Goal: Information Seeking & Learning: Learn about a topic

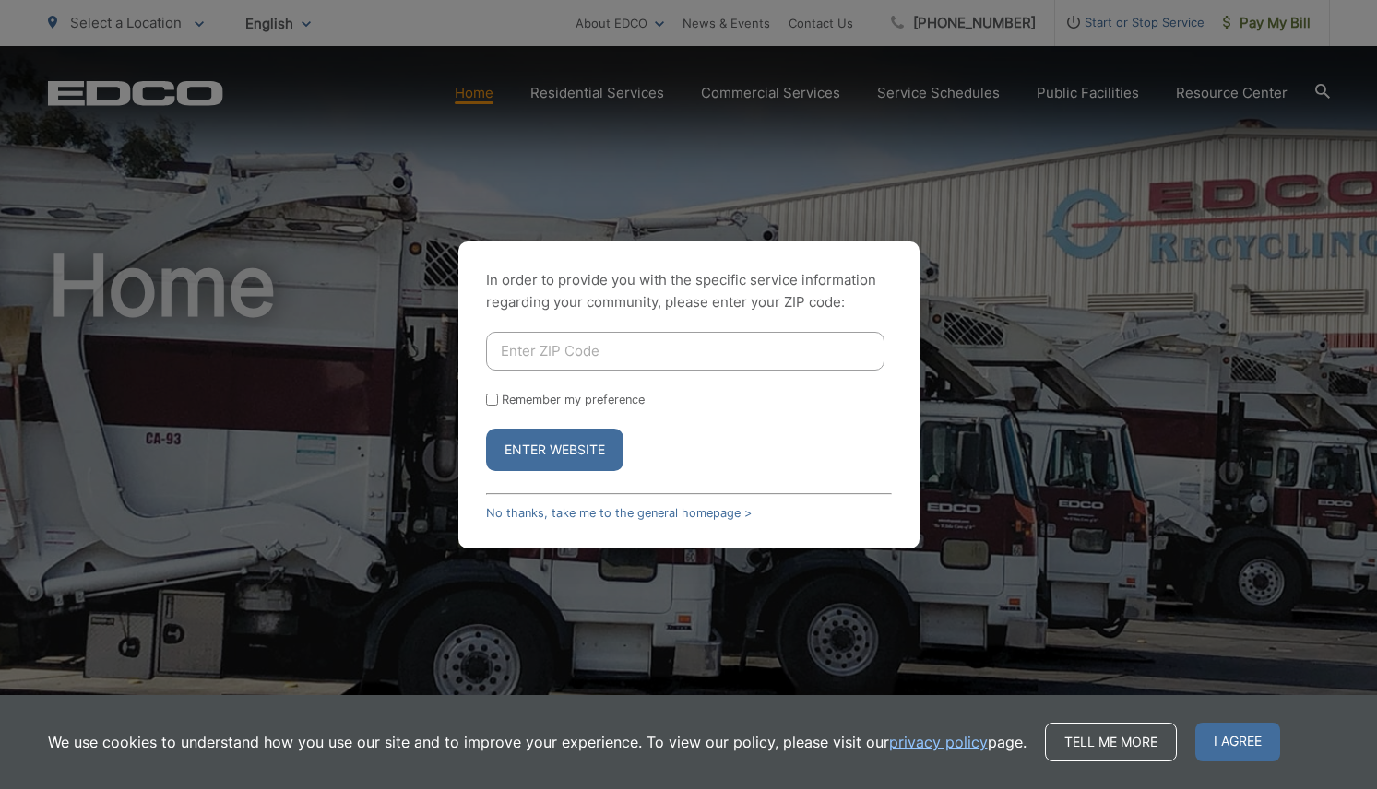
click at [597, 340] on input "Enter ZIP Code" at bounding box center [685, 351] width 398 height 39
type input "92028"
click at [612, 381] on form "92028 Remember my preference Enter Website" at bounding box center [689, 401] width 406 height 139
click at [488, 396] on input "Remember my preference" at bounding box center [492, 400] width 12 height 12
checkbox input "true"
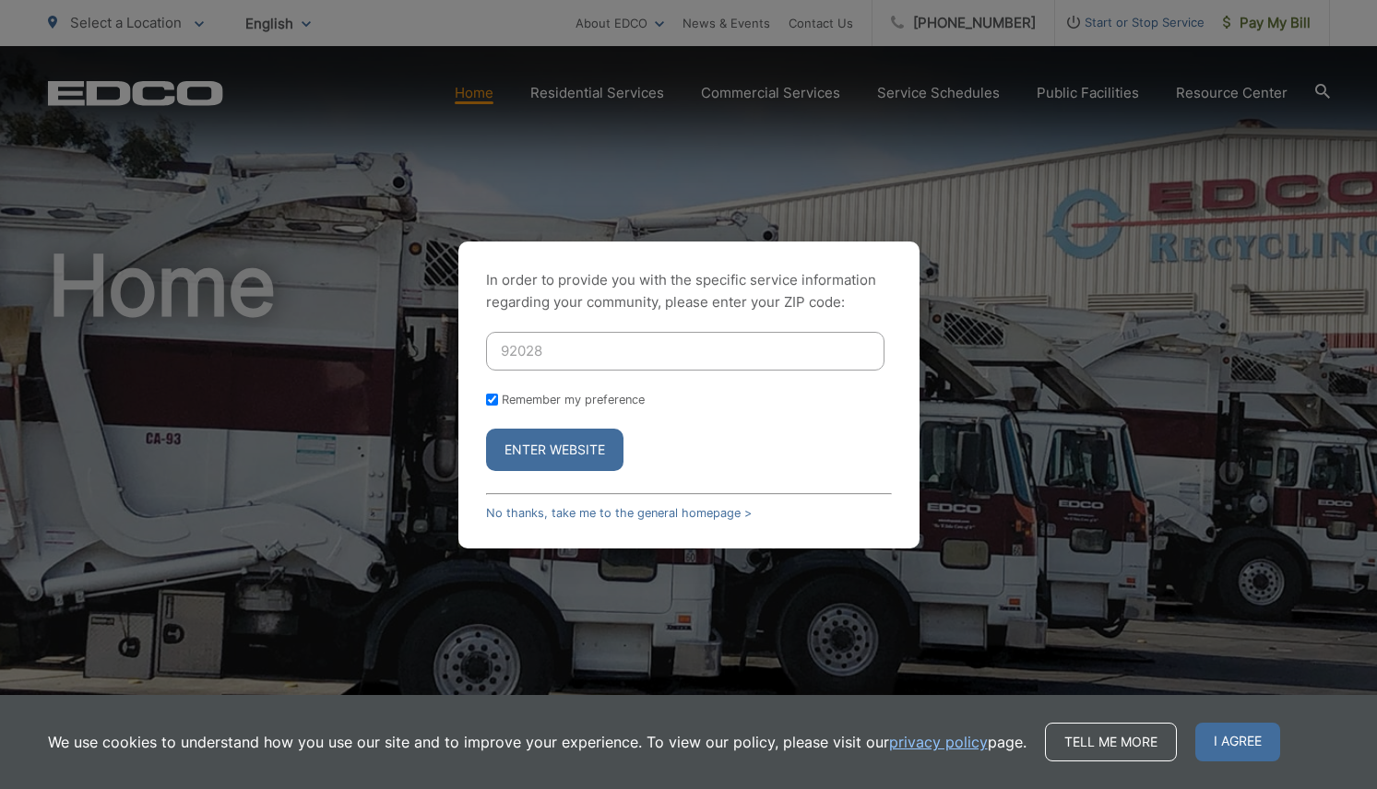
click at [551, 443] on button "Enter Website" at bounding box center [554, 450] width 137 height 42
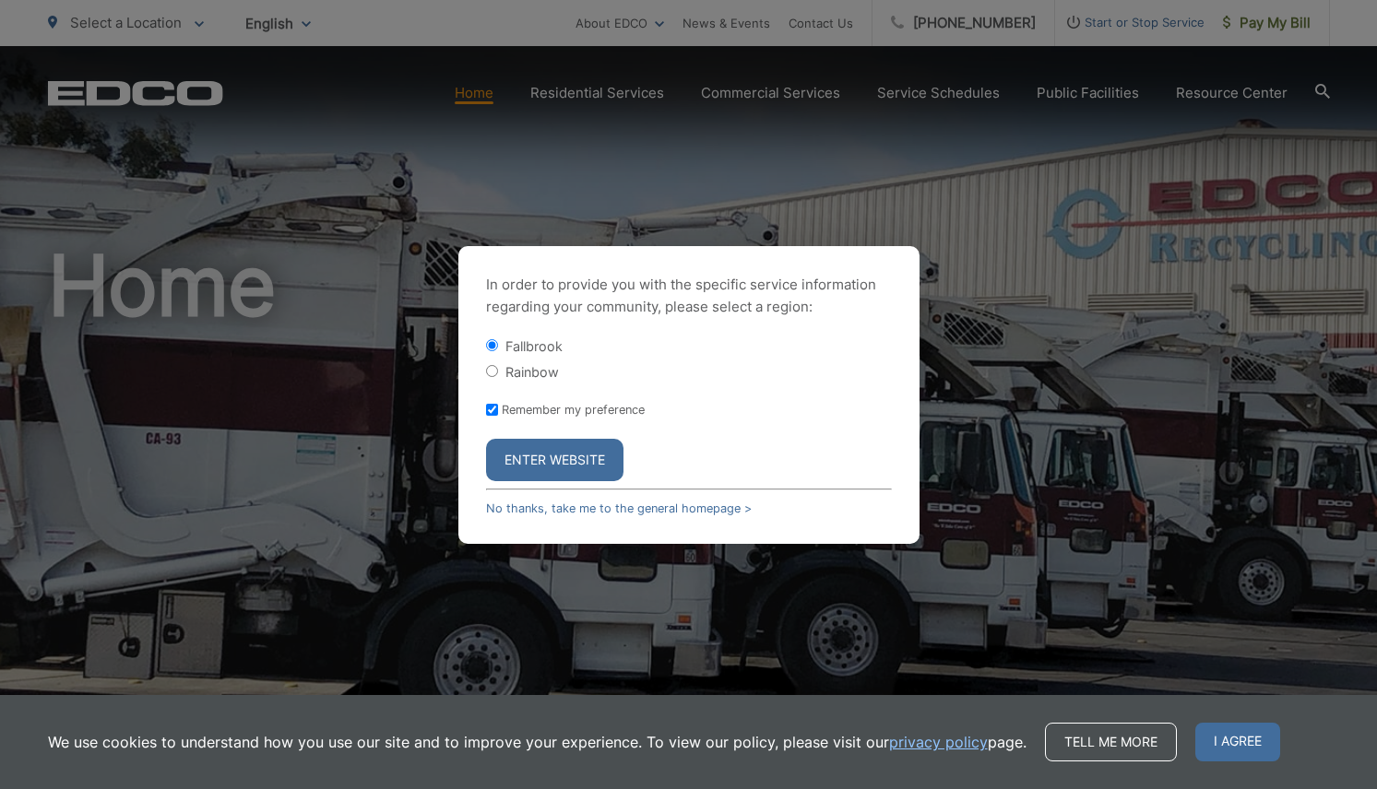
click at [555, 452] on button "Enter Website" at bounding box center [554, 460] width 137 height 42
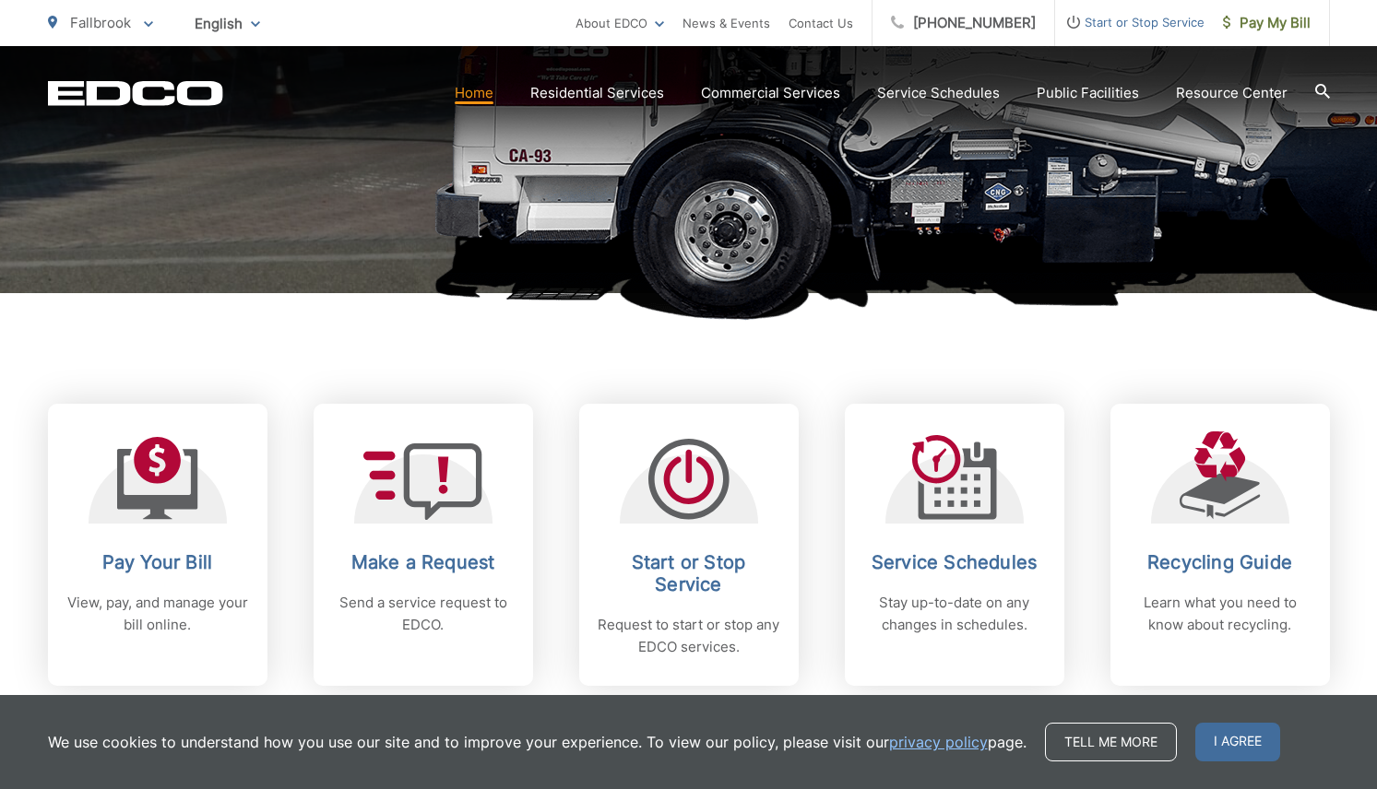
scroll to position [519, 0]
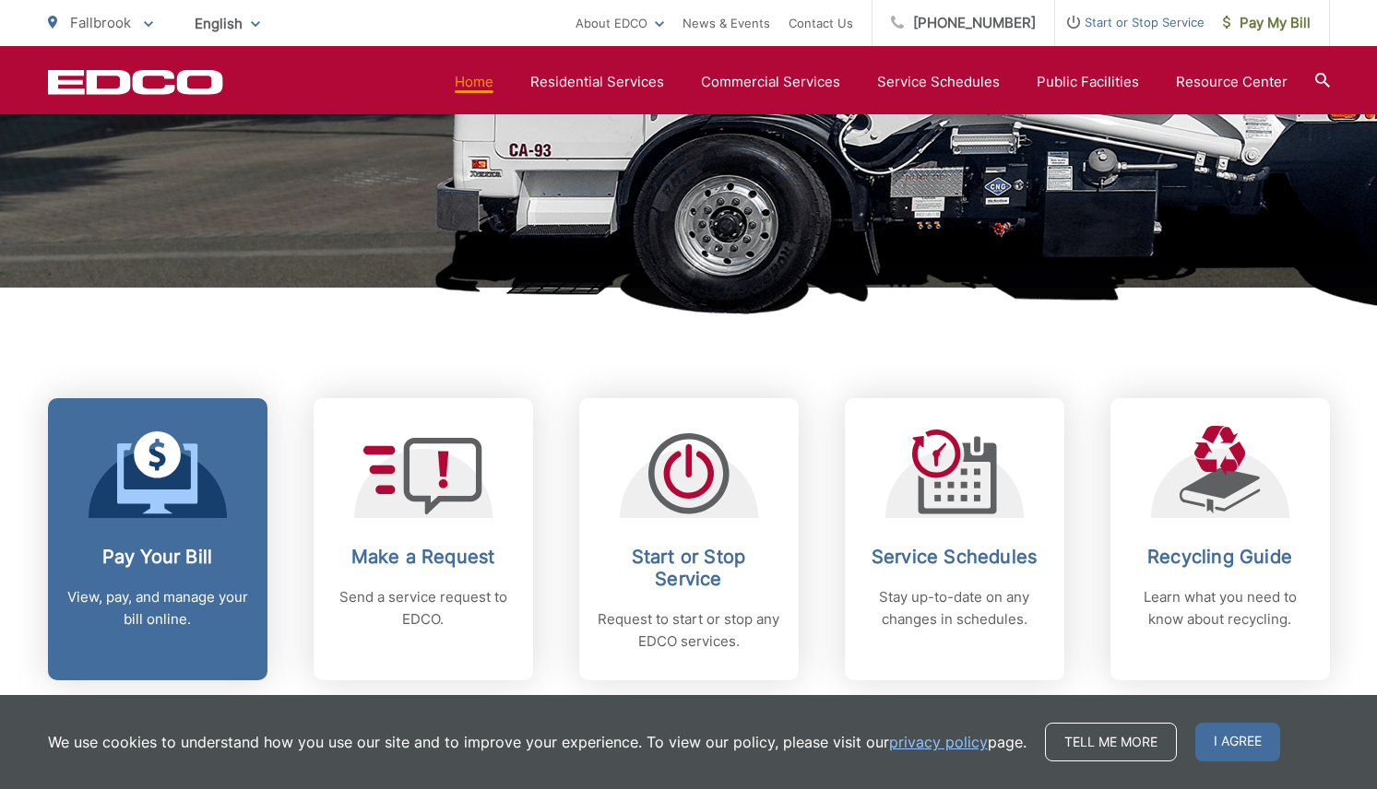
click at [159, 587] on p "View, pay, and manage your bill online." at bounding box center [157, 608] width 183 height 44
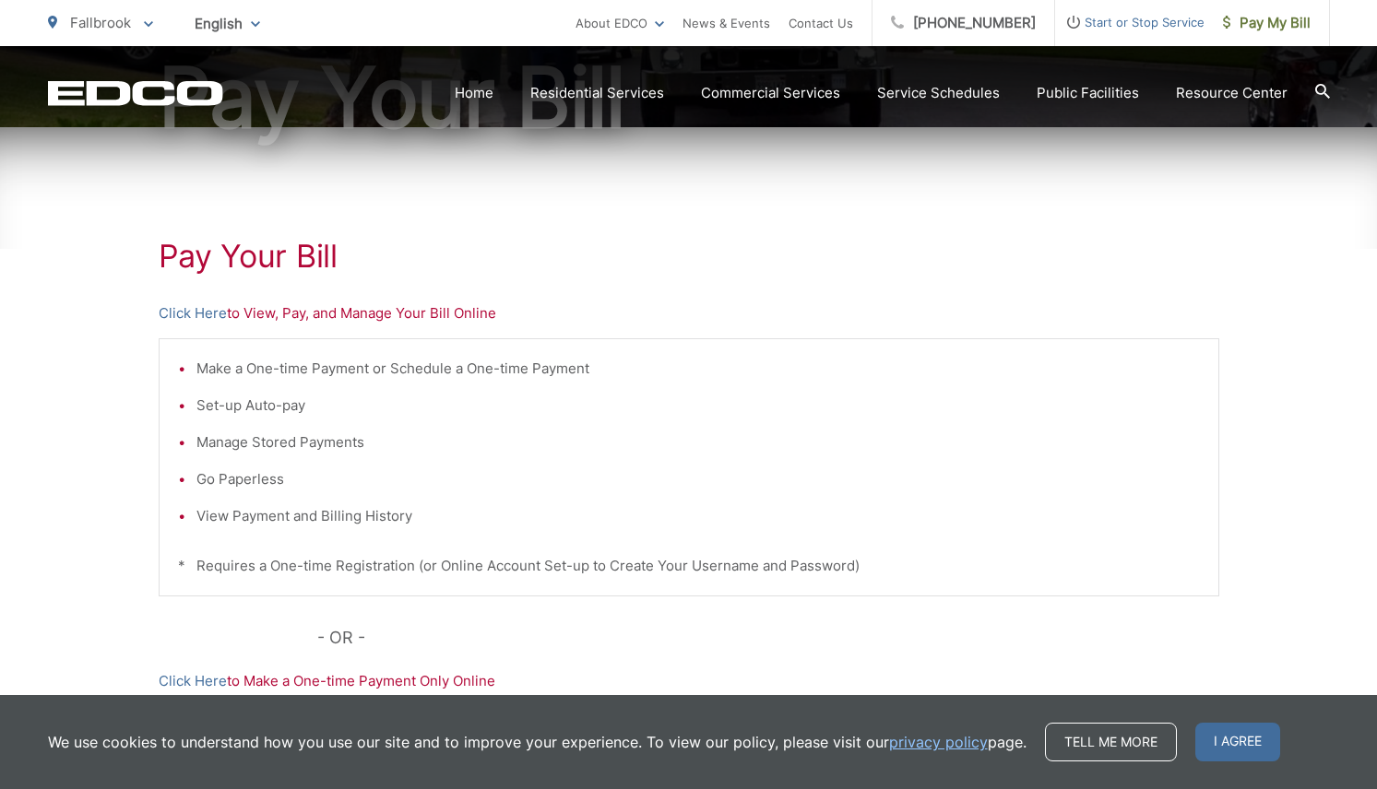
scroll to position [247, 0]
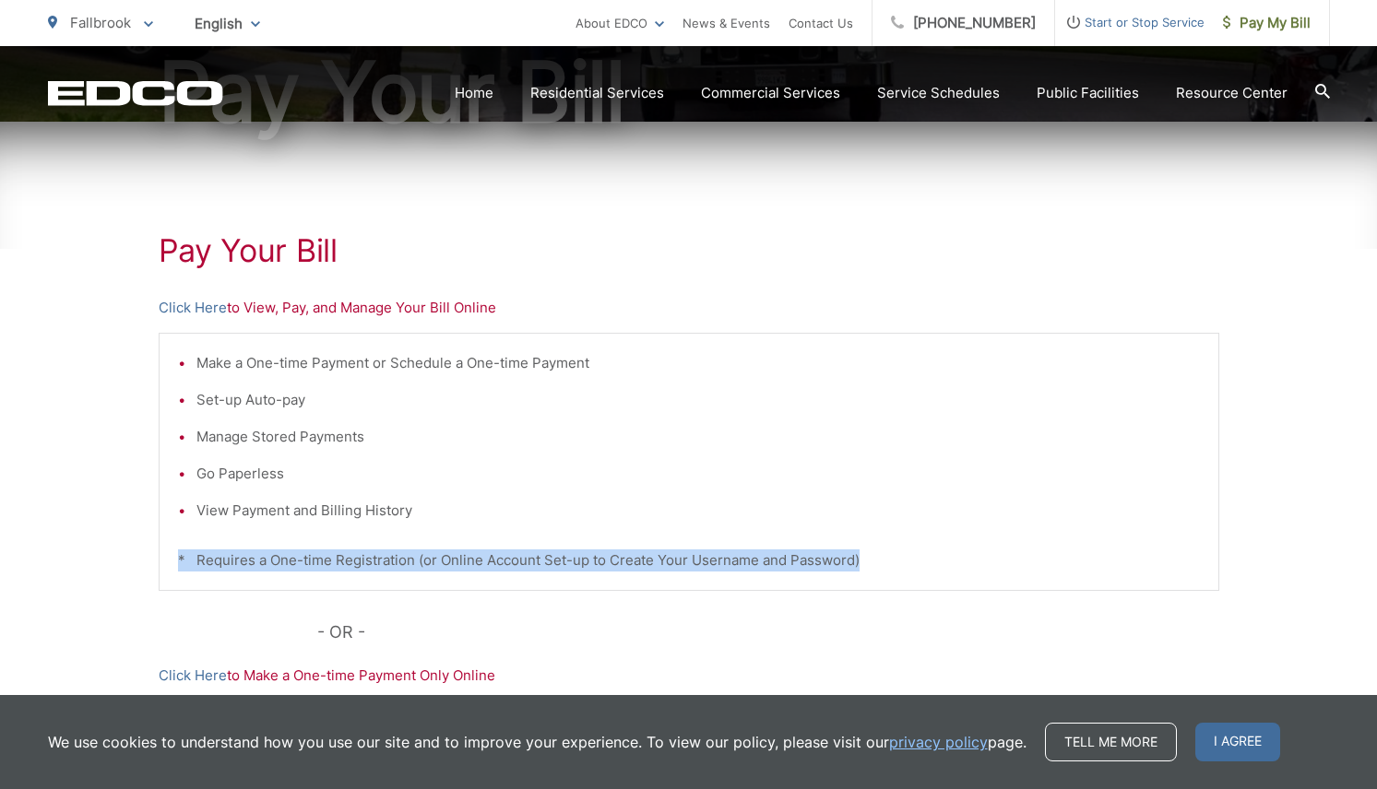
drag, startPoint x: 159, startPoint y: 587, endPoint x: 237, endPoint y: 526, distance: 99.2
click at [237, 526] on div "Make a One-time Payment or Schedule a One-time Payment Set-up Auto-pay Manage S…" at bounding box center [689, 462] width 1060 height 258
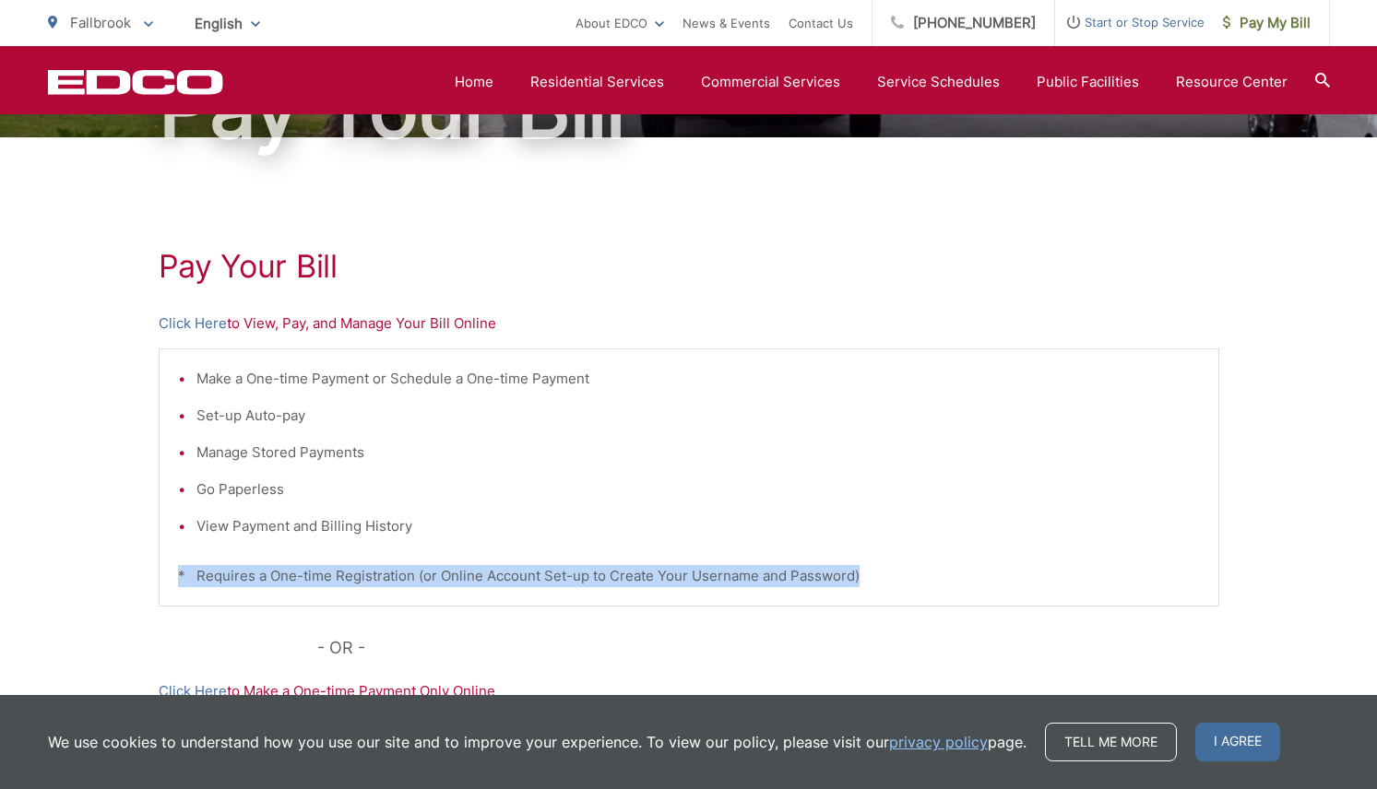
scroll to position [219, 0]
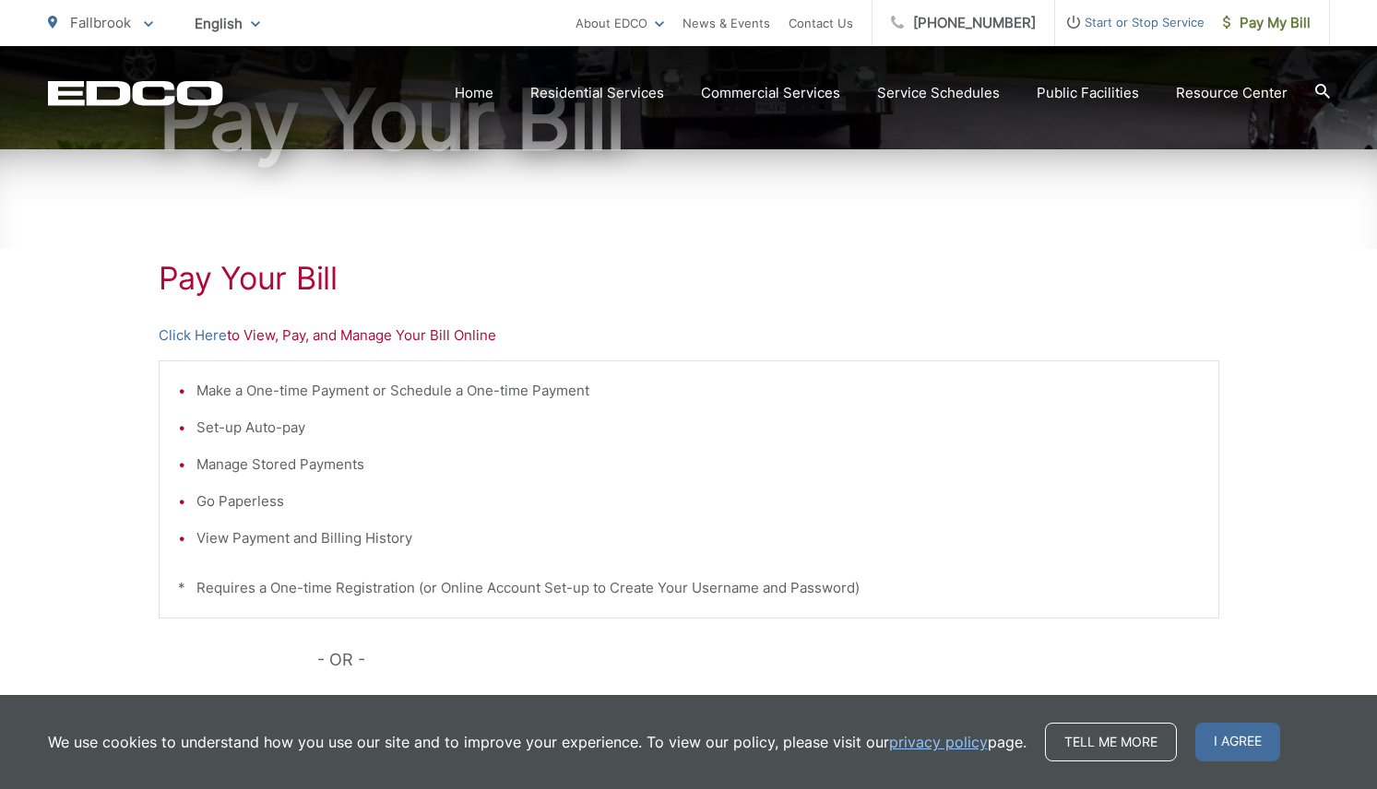
click at [493, 332] on p "Click Here to View, Pay, and Manage Your Bill Online" at bounding box center [689, 336] width 1060 height 22
click at [265, 336] on p "Click Here to View, Pay, and Manage Your Bill Online" at bounding box center [689, 336] width 1060 height 22
drag, startPoint x: 265, startPoint y: 336, endPoint x: 208, endPoint y: 338, distance: 56.3
click at [208, 338] on p "Click Here to View, Pay, and Manage Your Bill Online" at bounding box center [689, 336] width 1060 height 22
click at [172, 336] on link "Click Here" at bounding box center [193, 336] width 68 height 22
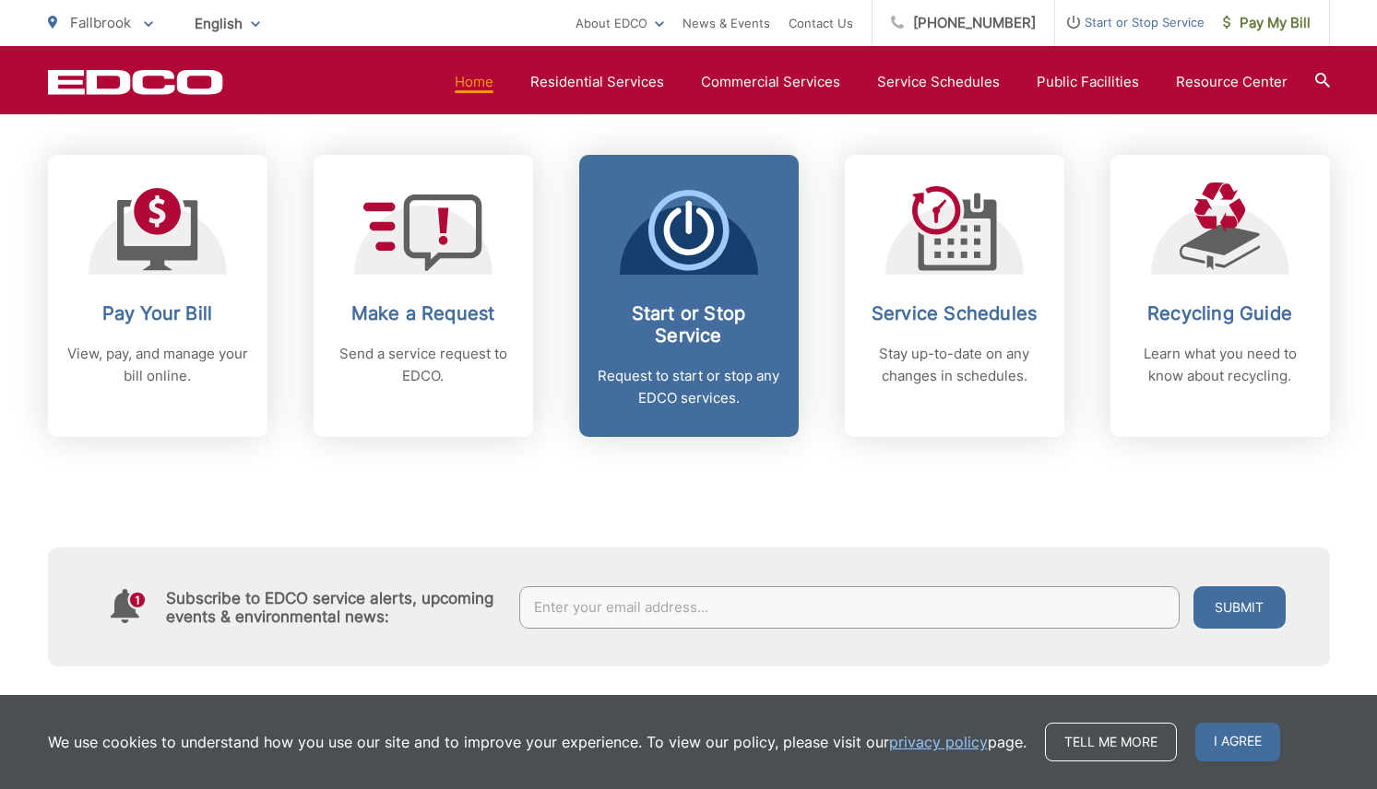
scroll to position [770, 0]
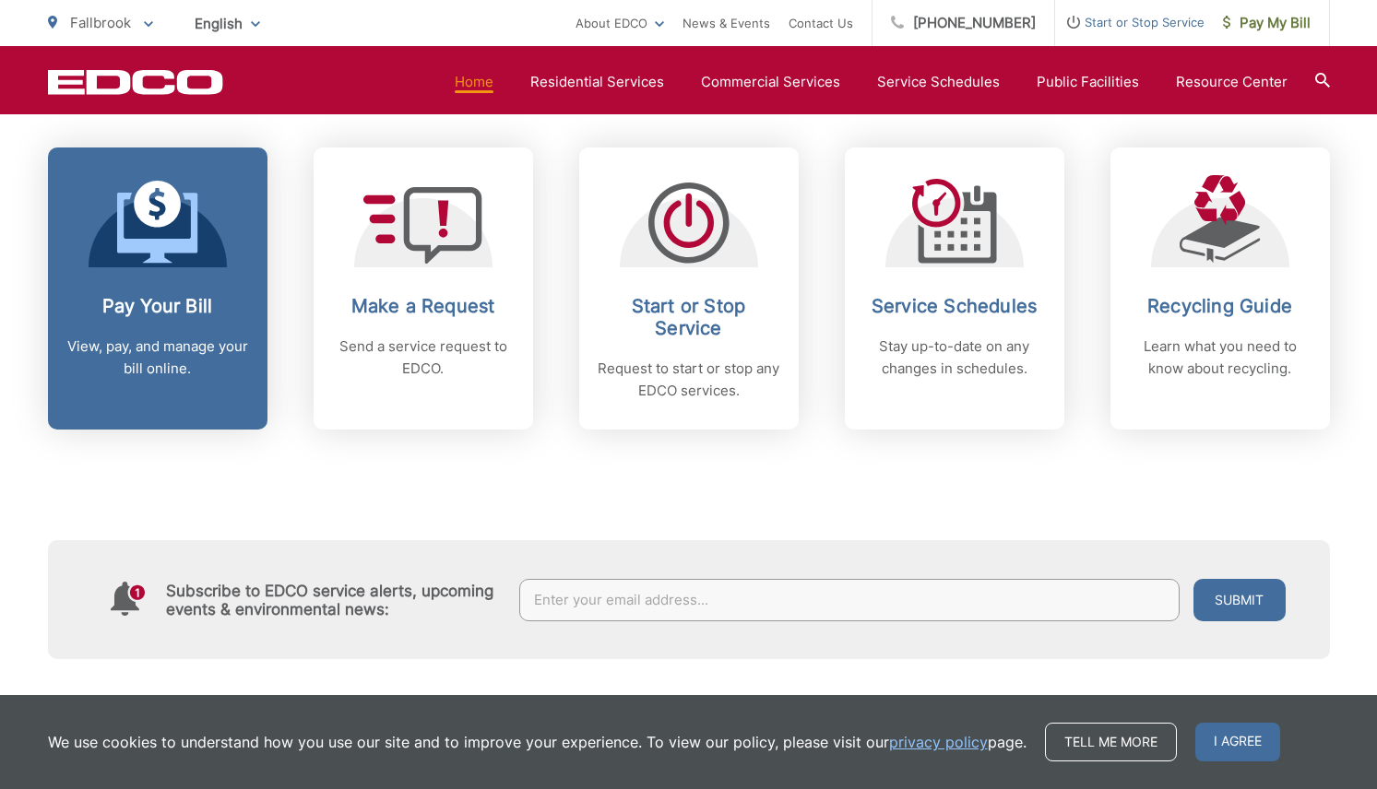
click at [187, 319] on div "Pay Your Bill View, pay, and manage your bill online." at bounding box center [157, 337] width 183 height 85
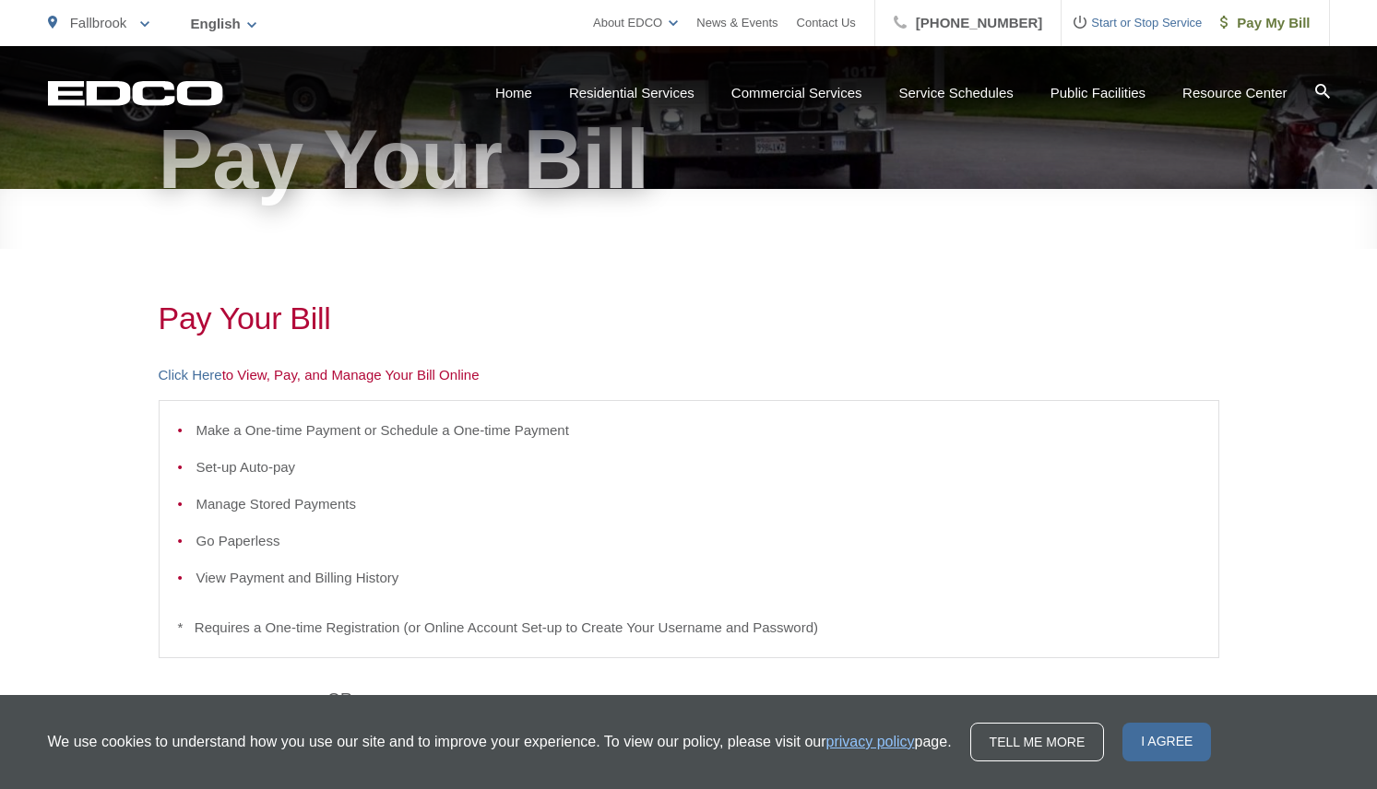
scroll to position [183, 0]
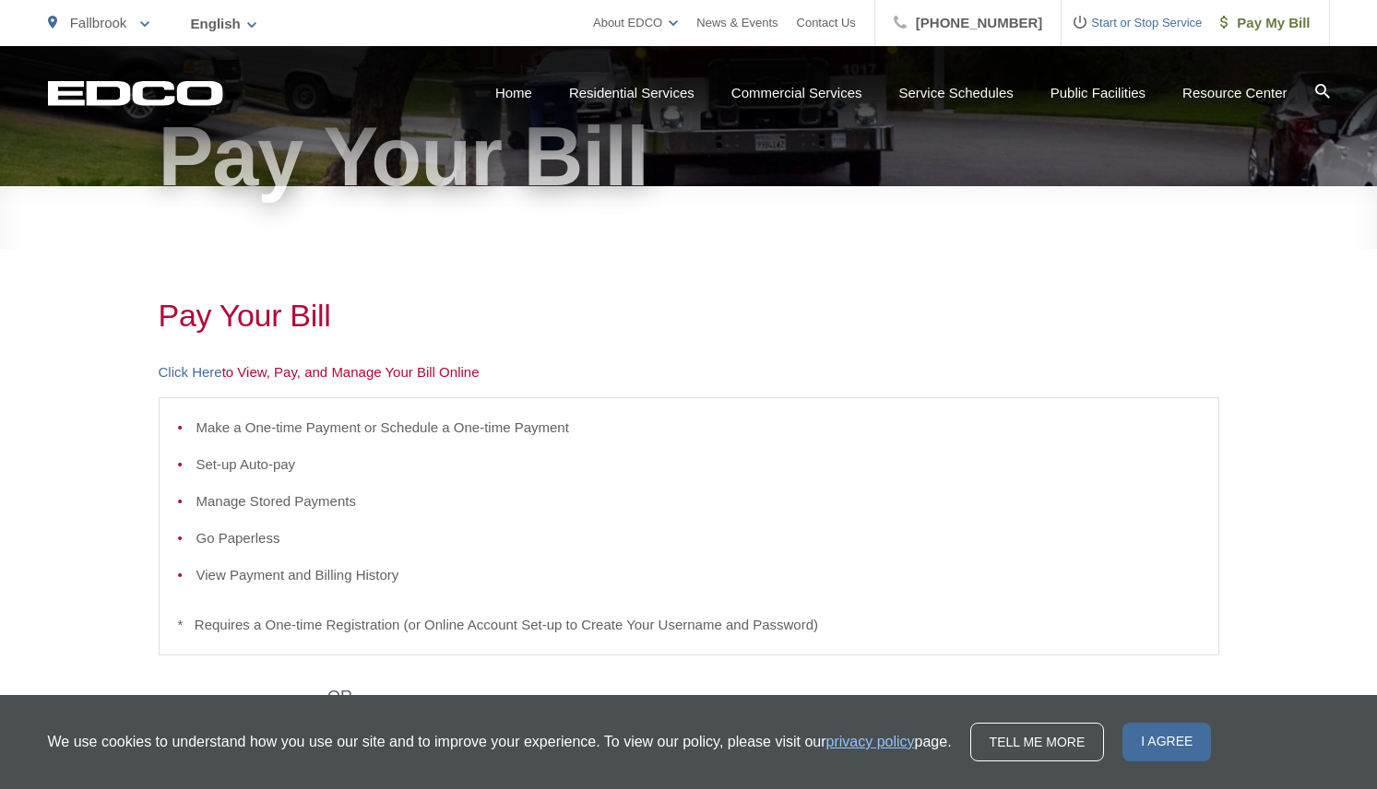
click at [264, 370] on p "Click Here to View, Pay, and Manage Your Bill Online" at bounding box center [689, 372] width 1060 height 22
click at [173, 373] on link "Click Here" at bounding box center [191, 372] width 64 height 22
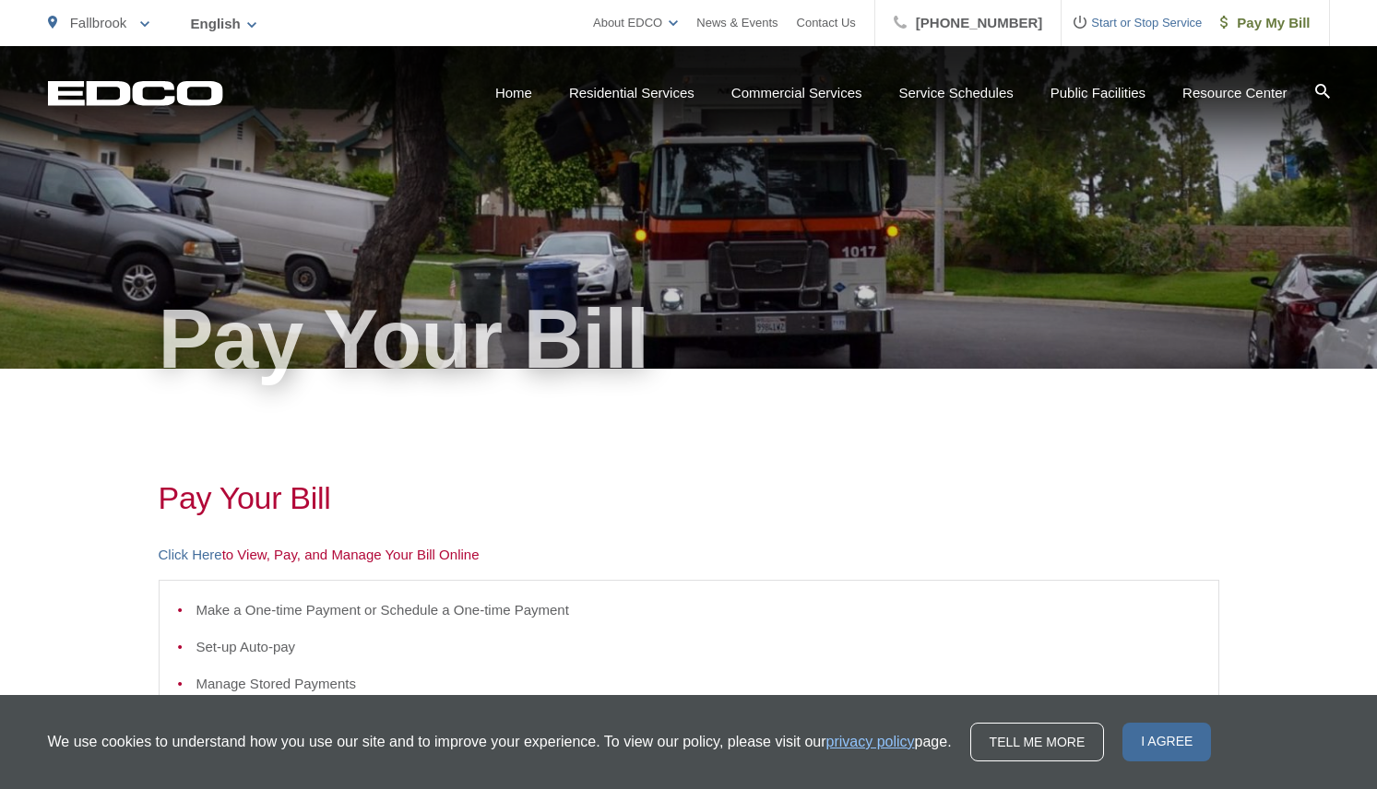
scroll to position [0, 0]
click at [495, 92] on link "Home" at bounding box center [513, 93] width 37 height 22
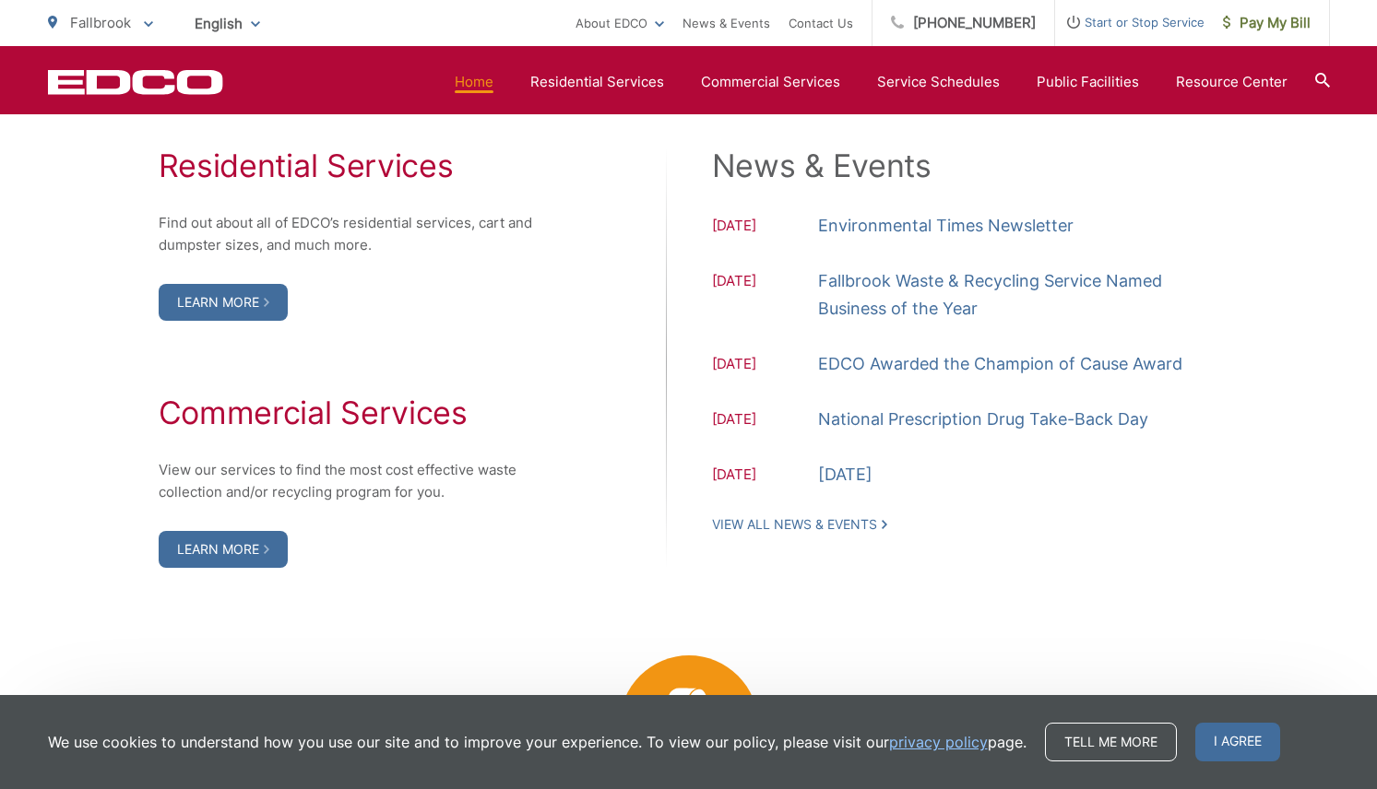
scroll to position [1915, 0]
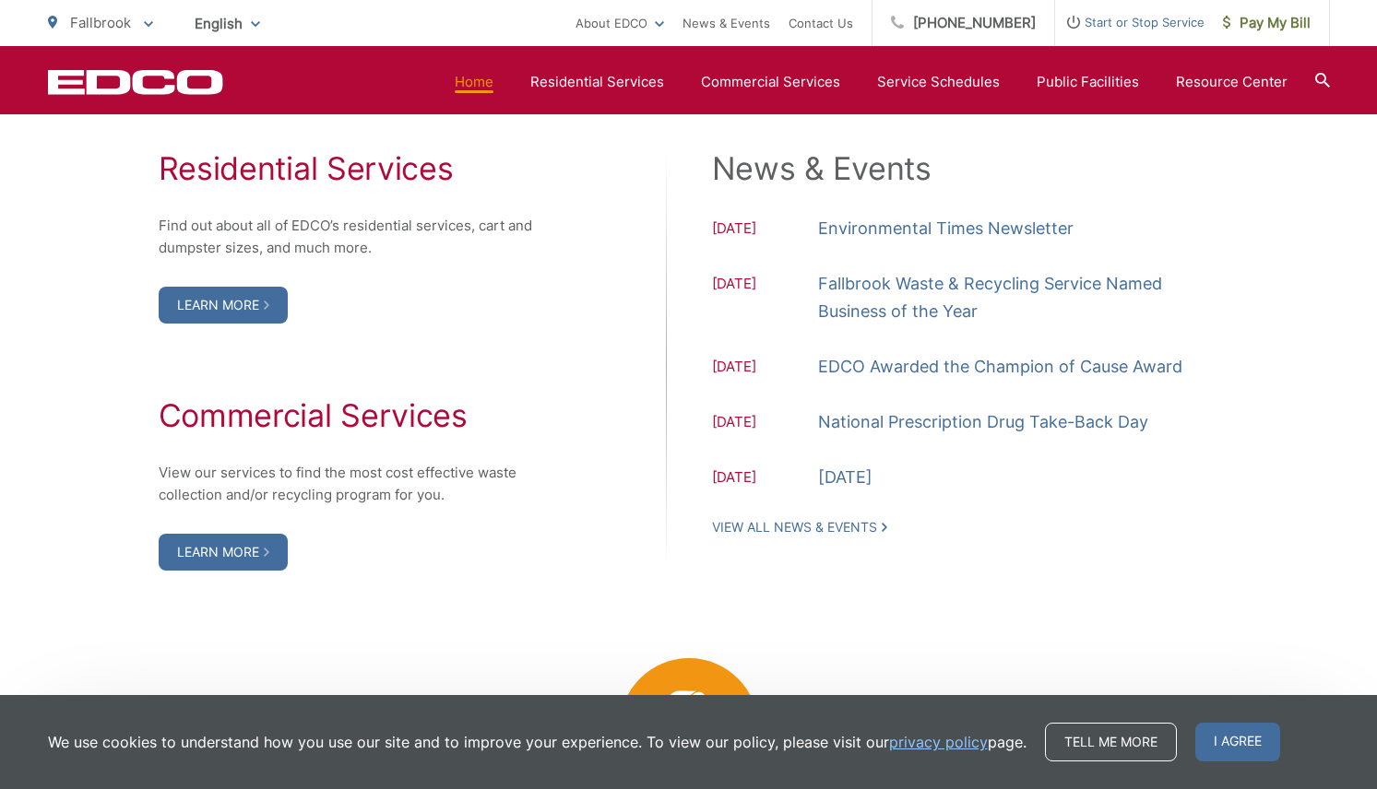
click at [1323, 76] on icon at bounding box center [1321, 80] width 15 height 15
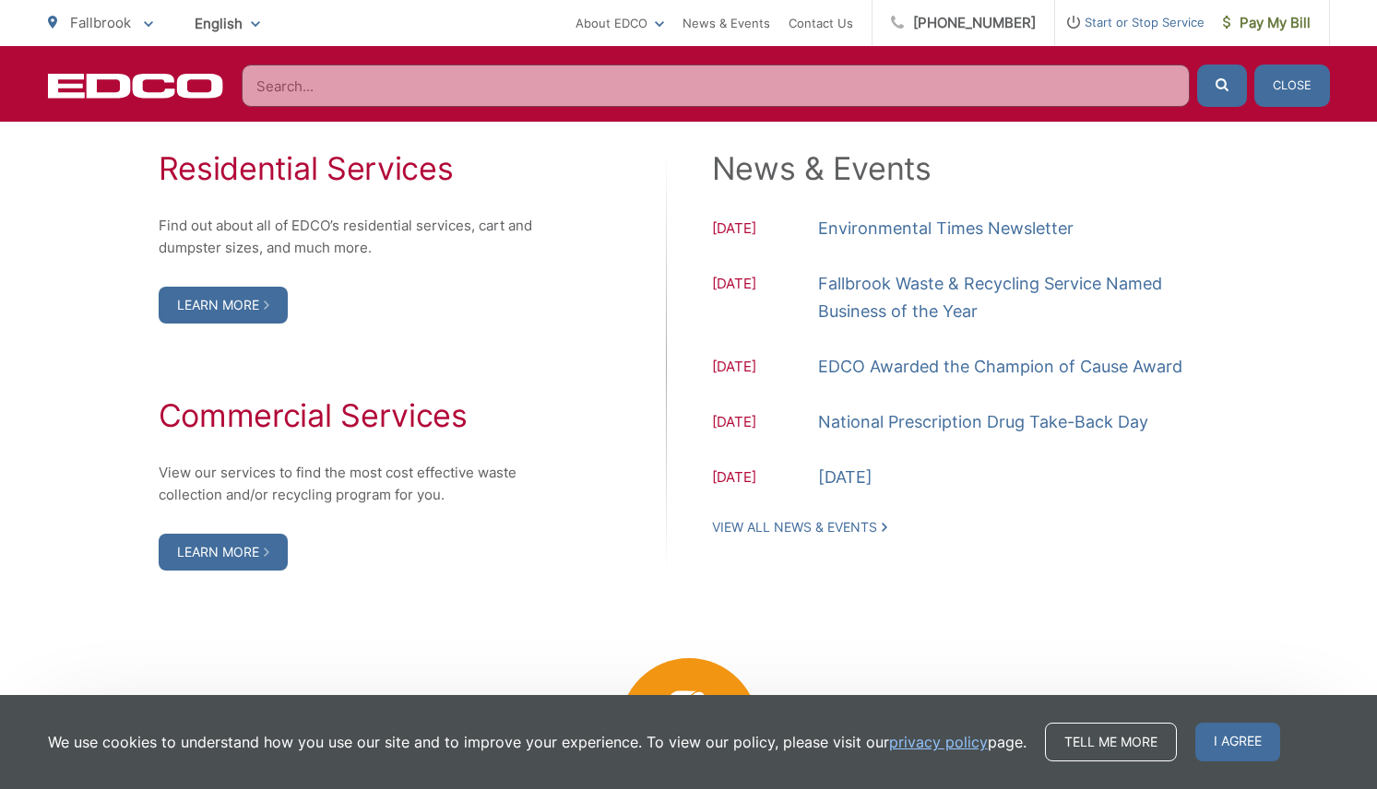
click at [1023, 85] on input "Search" at bounding box center [716, 86] width 948 height 42
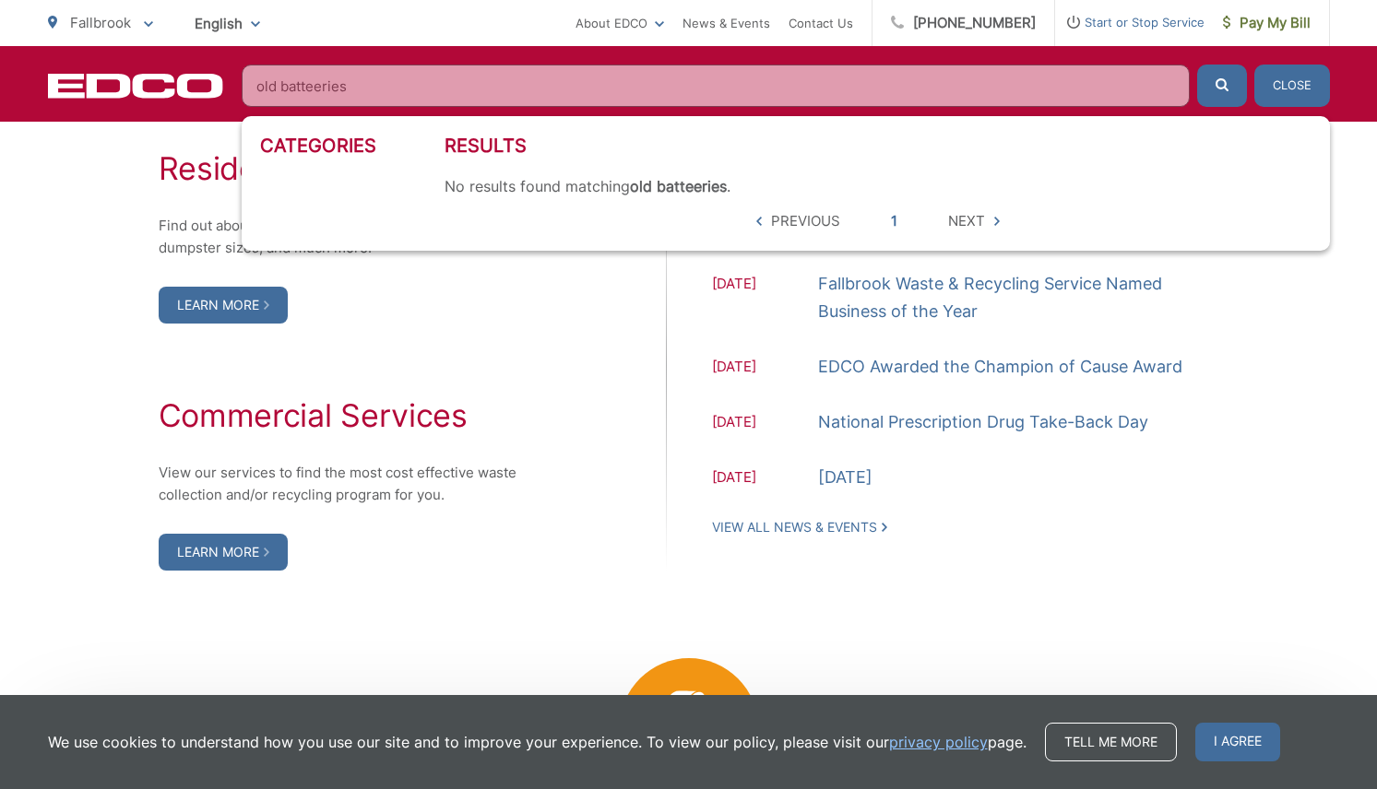
click at [1221, 86] on button "submit" at bounding box center [1222, 86] width 50 height 42
click at [278, 89] on input "old batteeries" at bounding box center [716, 86] width 948 height 42
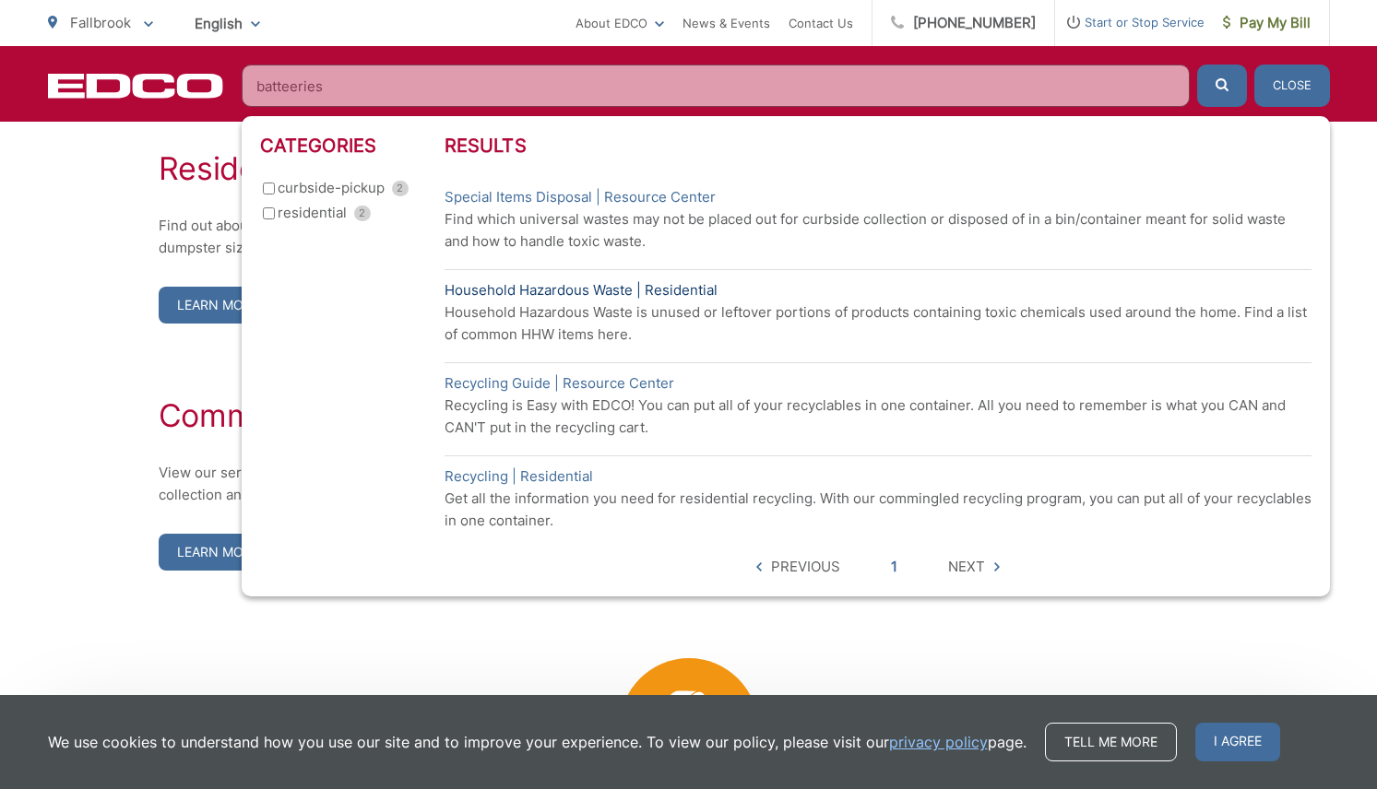
type input "batteeries"
click at [609, 290] on link "Household Hazardous Waste | Residential" at bounding box center [580, 290] width 273 height 22
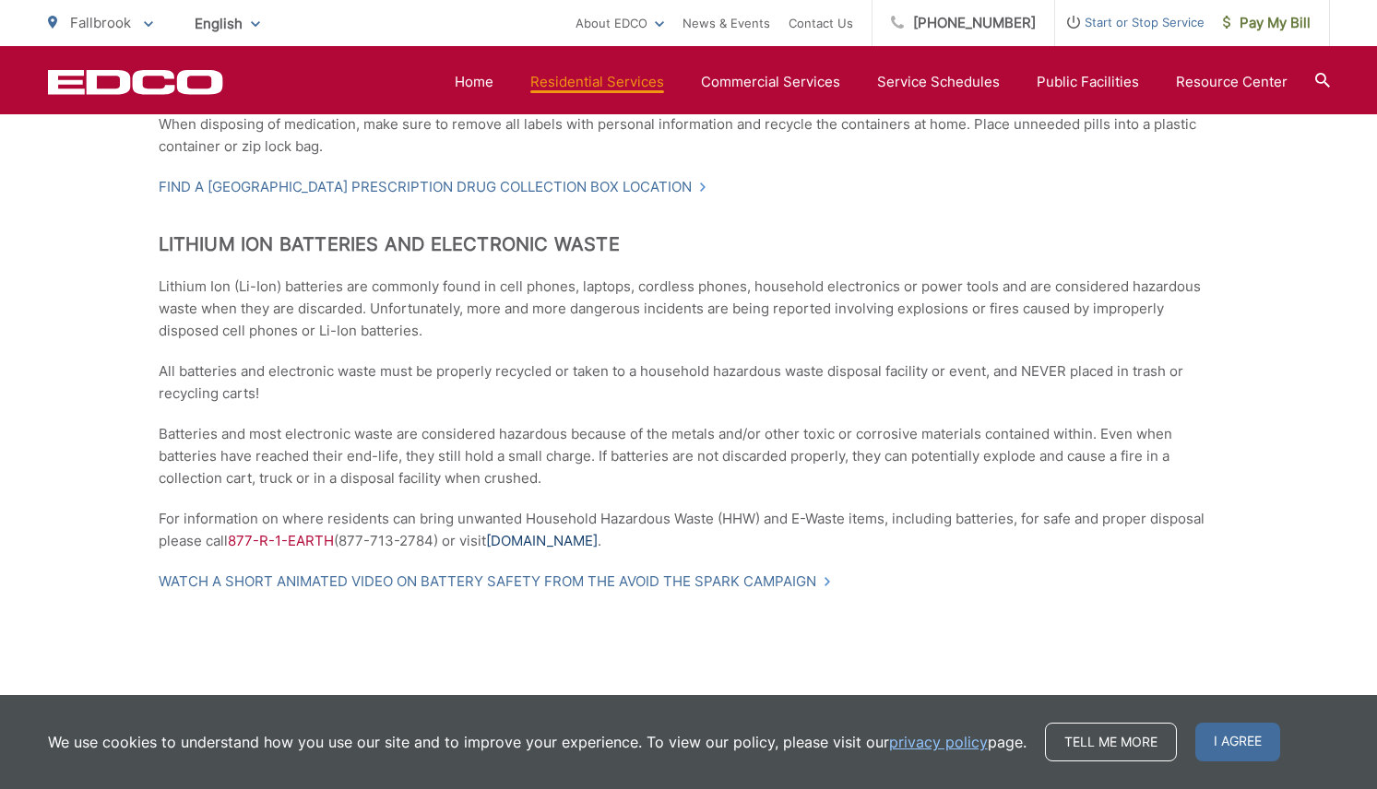
scroll to position [1300, 0]
click at [556, 543] on link "WasteFreeSD.org" at bounding box center [542, 543] width 112 height 22
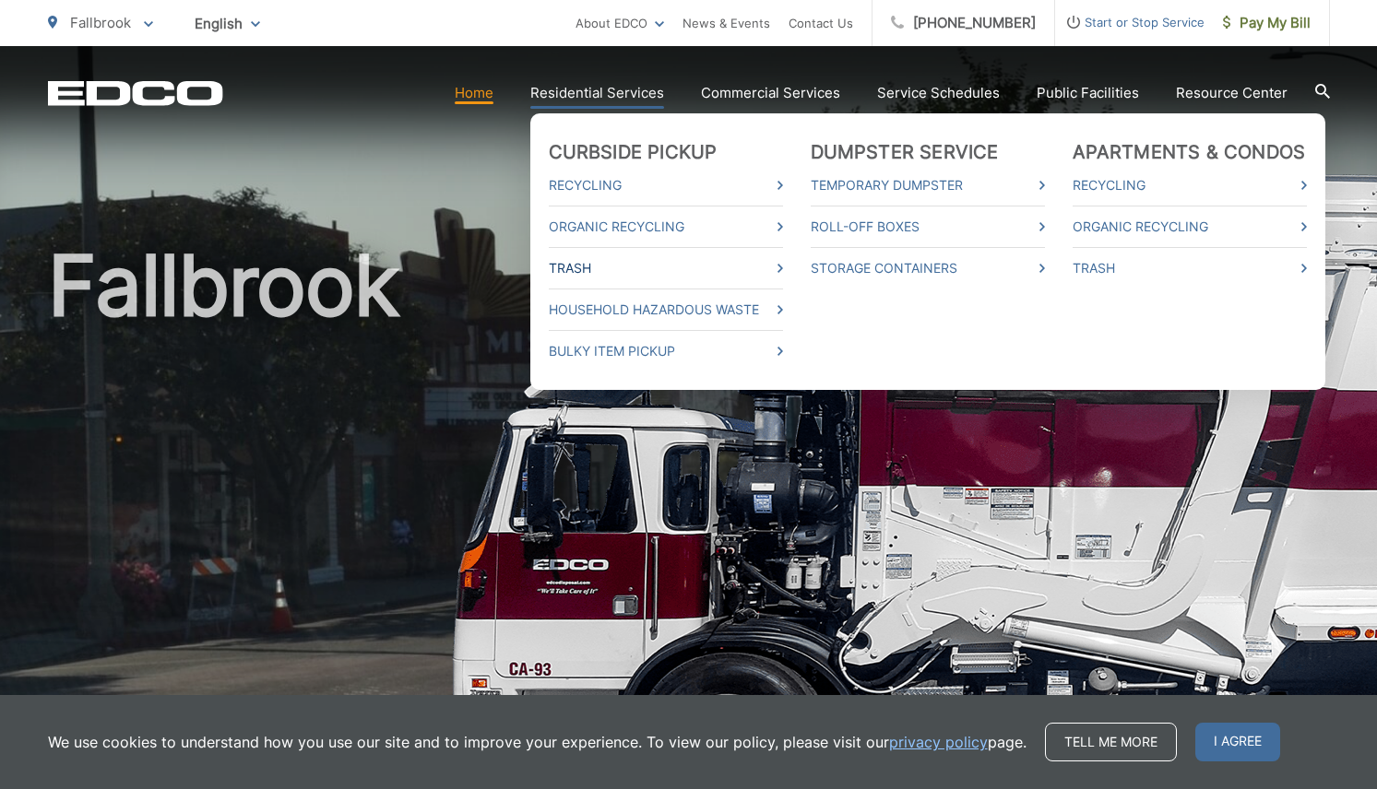
click at [582, 261] on link "Trash" at bounding box center [666, 268] width 234 height 22
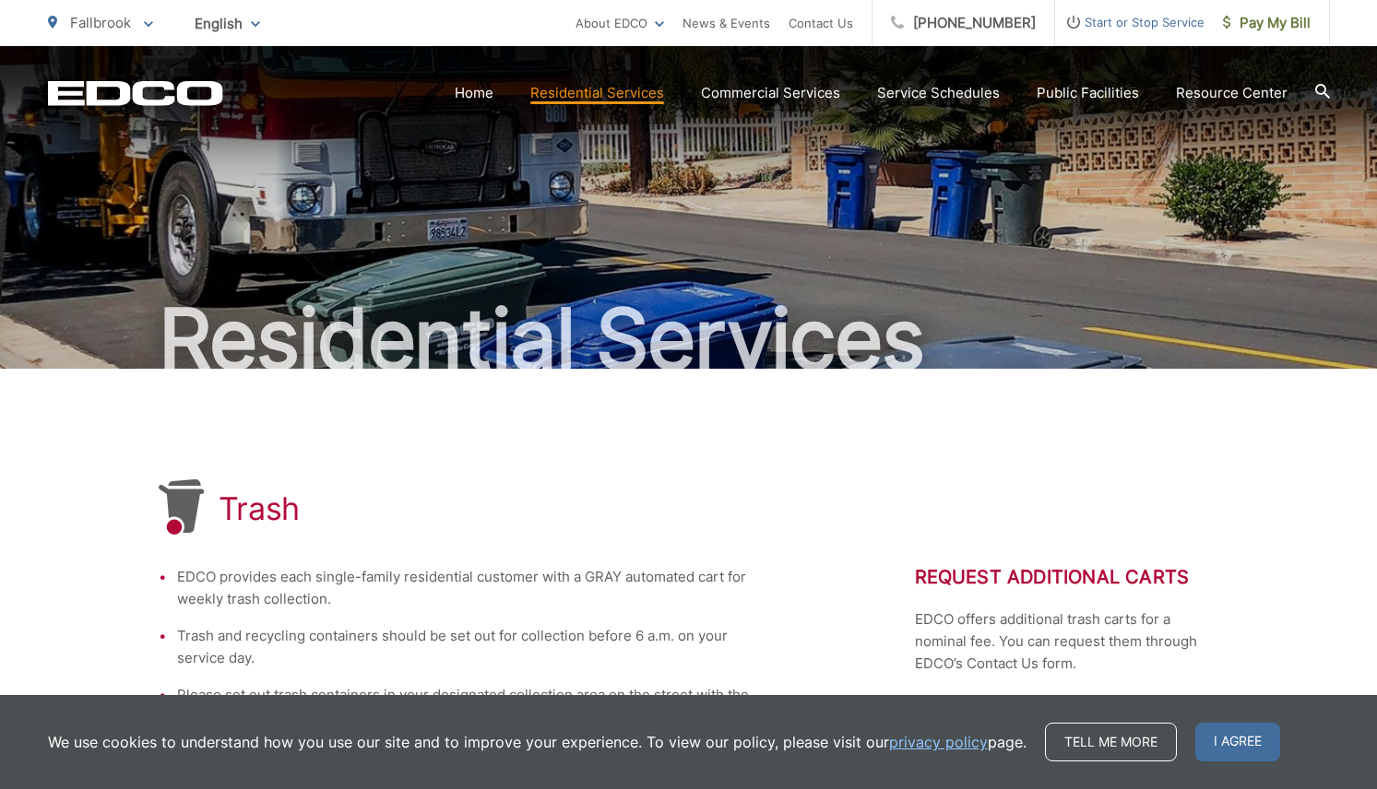
click at [1318, 86] on icon at bounding box center [1321, 91] width 15 height 15
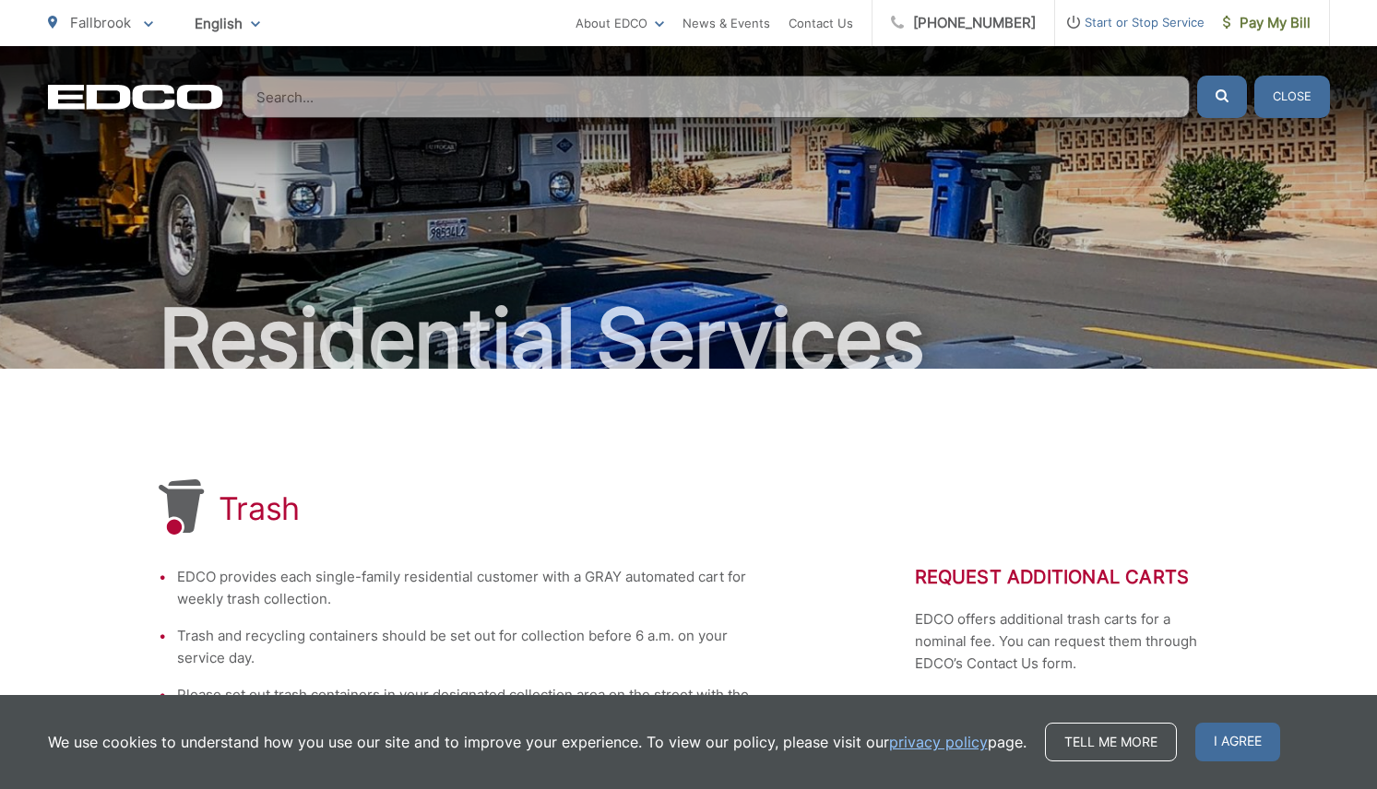
click at [924, 101] on input "Search" at bounding box center [716, 97] width 948 height 42
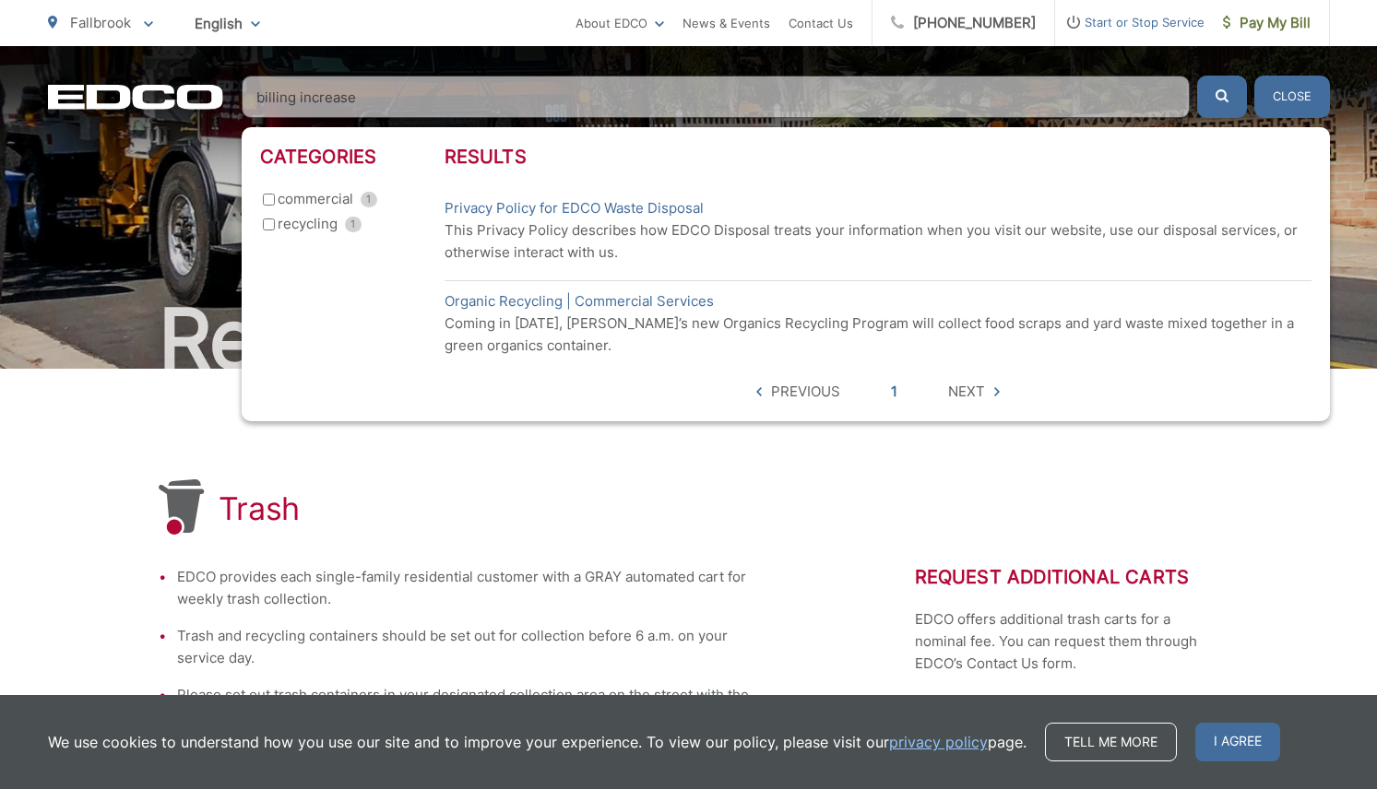
type input "billing increase"
click at [1221, 97] on button "submit" at bounding box center [1222, 97] width 50 height 42
click at [953, 392] on span "Next" at bounding box center [966, 392] width 37 height 22
click at [675, 208] on link "Privacy Policy for EDCO Waste Disposal" at bounding box center [573, 208] width 259 height 22
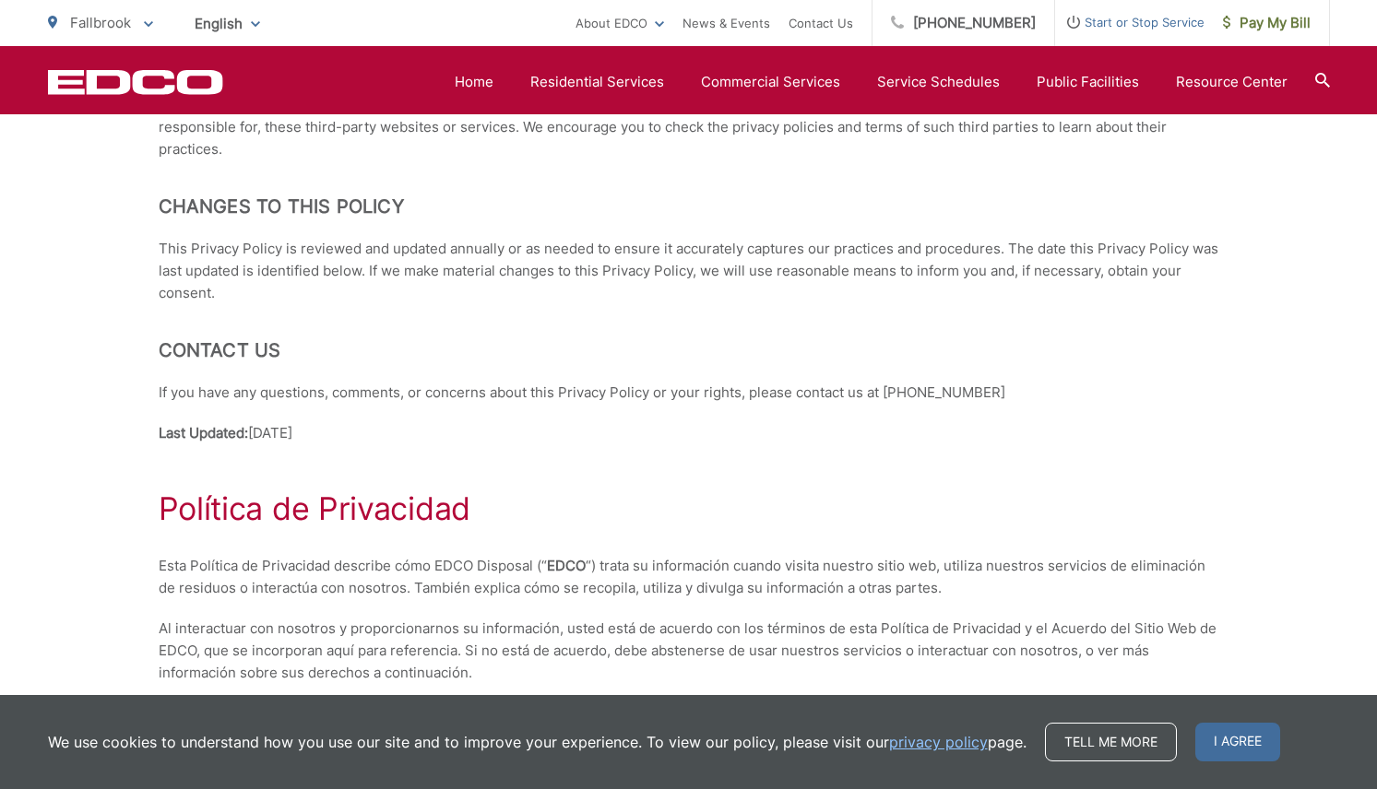
scroll to position [4003, 0]
